Goal: Find contact information: Find contact information

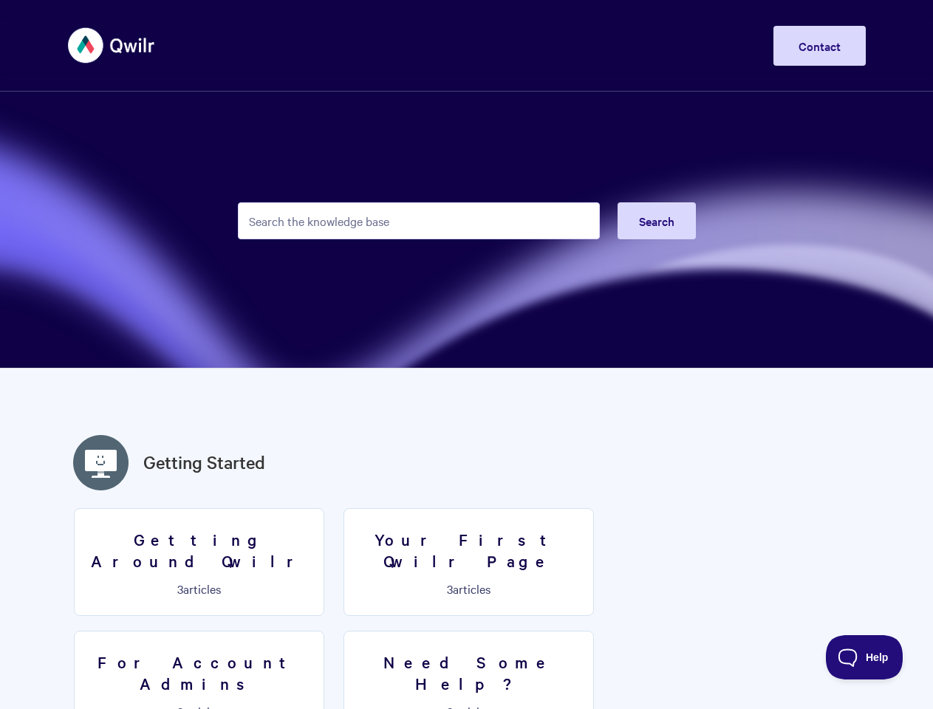
click at [819, 46] on link "Contact" at bounding box center [820, 46] width 92 height 40
click at [656, 221] on span "Search" at bounding box center [656, 221] width 35 height 16
click at [864, 658] on span "Help" at bounding box center [864, 657] width 77 height 10
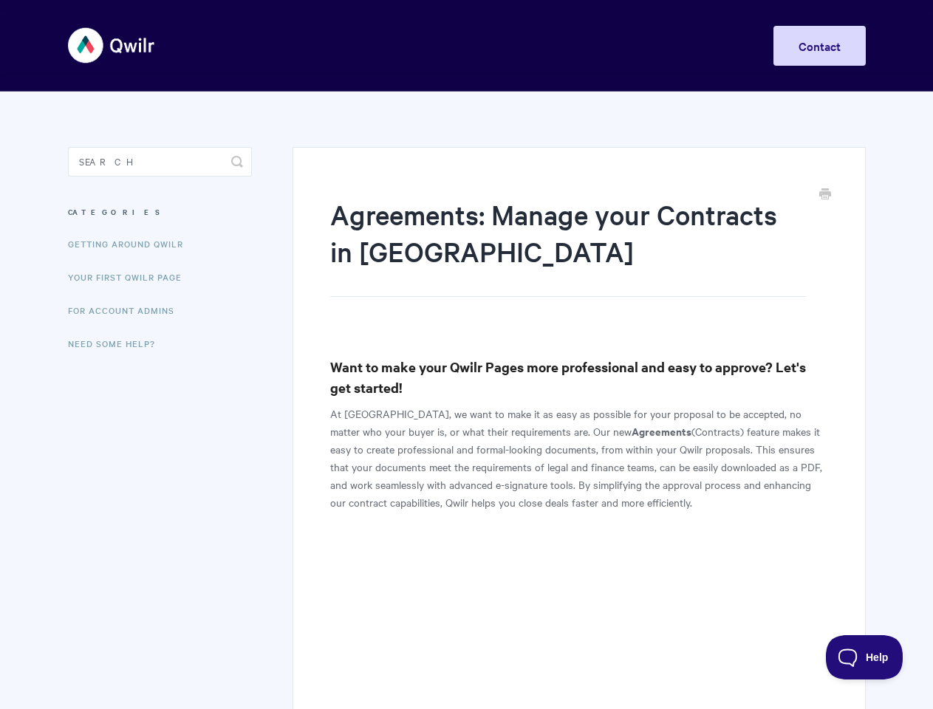
click at [819, 46] on link "Contact" at bounding box center [820, 46] width 92 height 40
click at [237, 162] on icon "submit" at bounding box center [237, 162] width 12 height 12
click at [864, 658] on span "Help" at bounding box center [864, 657] width 77 height 10
